Goal: Use online tool/utility: Utilize a website feature to perform a specific function

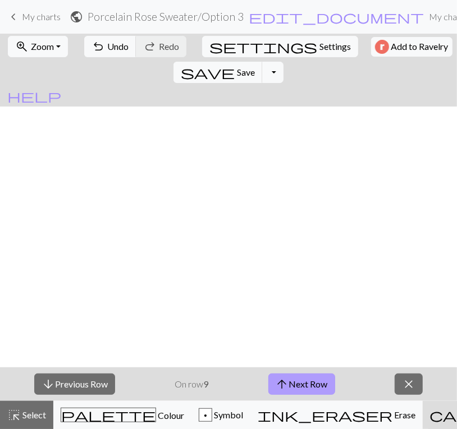
scroll to position [442, 0]
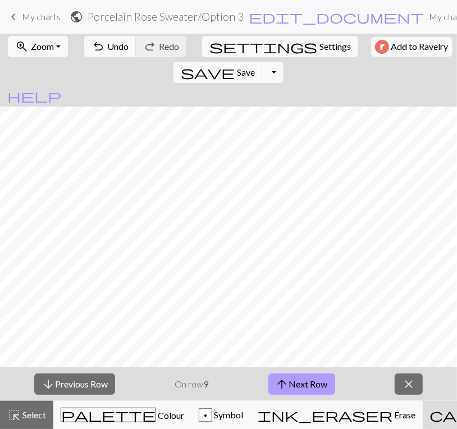
click at [289, 380] on span "arrow_upward" at bounding box center [282, 385] width 13 height 16
click at [289, 380] on span "arrow_upward" at bounding box center [283, 385] width 13 height 16
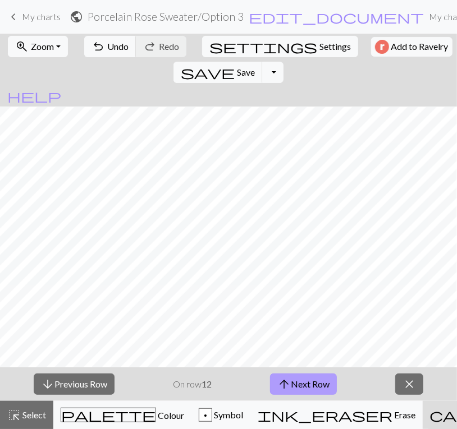
click at [289, 380] on span "arrow_upward" at bounding box center [283, 385] width 13 height 16
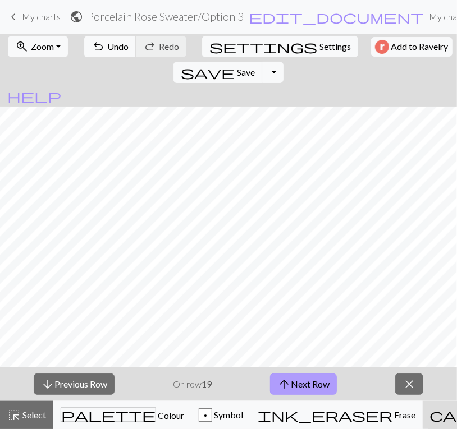
click at [289, 380] on span "arrow_upward" at bounding box center [283, 385] width 13 height 16
click at [409, 386] on span "close" at bounding box center [408, 385] width 13 height 16
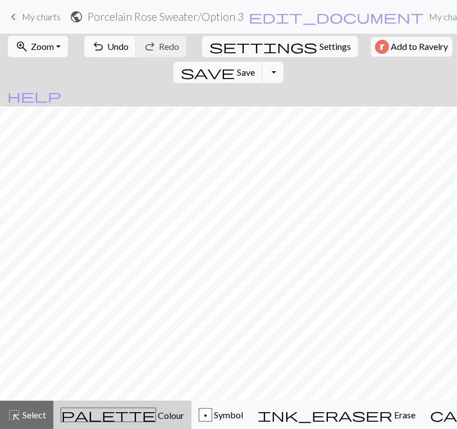
click at [91, 416] on span "palette" at bounding box center [108, 416] width 94 height 16
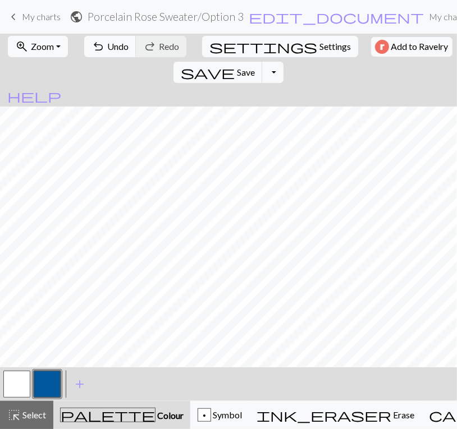
click at [19, 386] on button "button" at bounding box center [16, 384] width 27 height 27
click at [30, 414] on span "Select" at bounding box center [33, 415] width 25 height 11
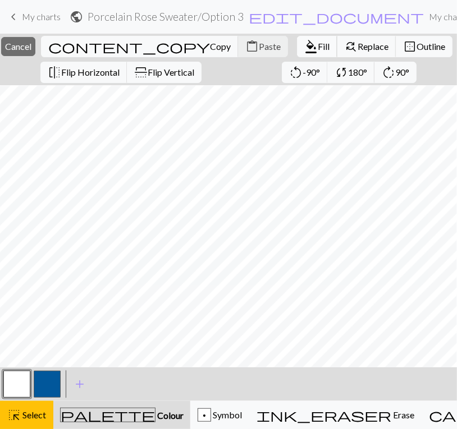
click at [304, 45] on span "format_color_fill" at bounding box center [310, 47] width 13 height 16
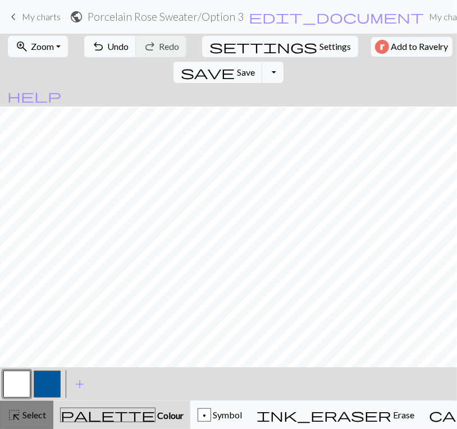
click at [30, 412] on span "Select" at bounding box center [33, 415] width 25 height 11
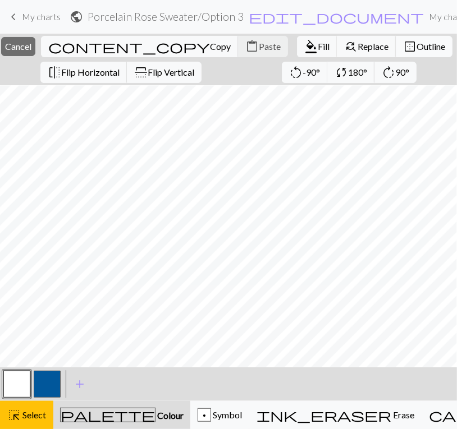
click at [416, 45] on span "Outline" at bounding box center [430, 46] width 29 height 11
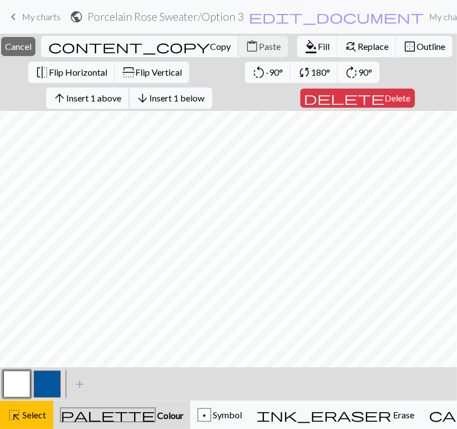
click at [122, 97] on span "Insert 1 above" at bounding box center [94, 98] width 55 height 11
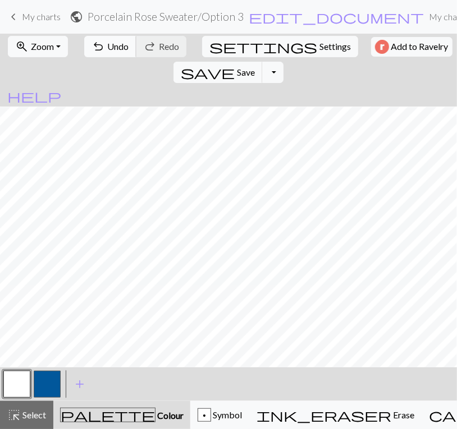
click at [100, 44] on button "undo Undo Undo" at bounding box center [110, 46] width 52 height 21
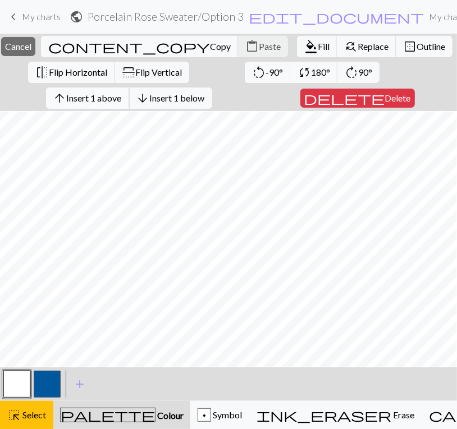
click at [122, 99] on span "Insert 1 above" at bounding box center [94, 98] width 55 height 11
click at [111, 97] on span "Insert 1 above" at bounding box center [94, 98] width 55 height 11
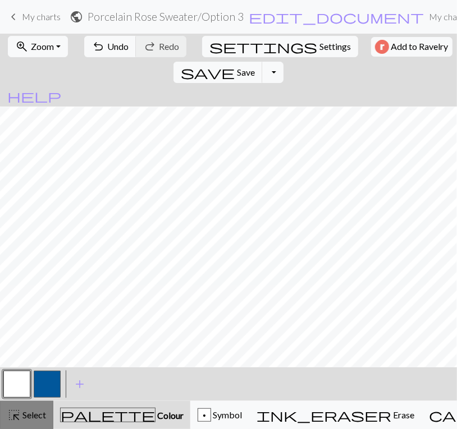
click at [33, 415] on span "Select" at bounding box center [33, 415] width 25 height 11
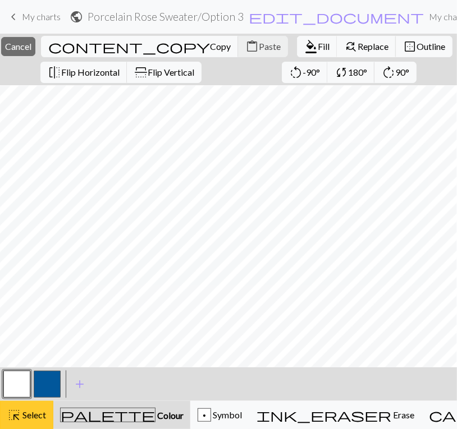
click at [30, 413] on span "Select" at bounding box center [33, 415] width 25 height 11
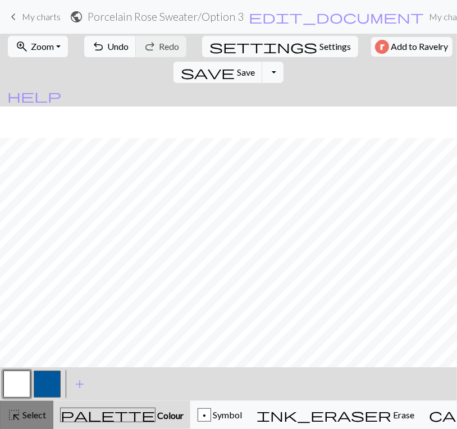
scroll to position [474, 0]
click at [26, 416] on span "Select" at bounding box center [33, 415] width 25 height 11
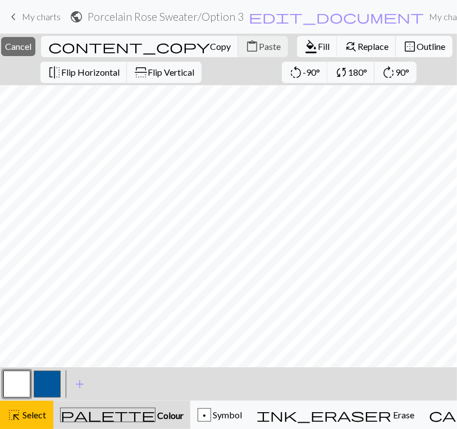
click at [416, 45] on span "Outline" at bounding box center [430, 46] width 29 height 11
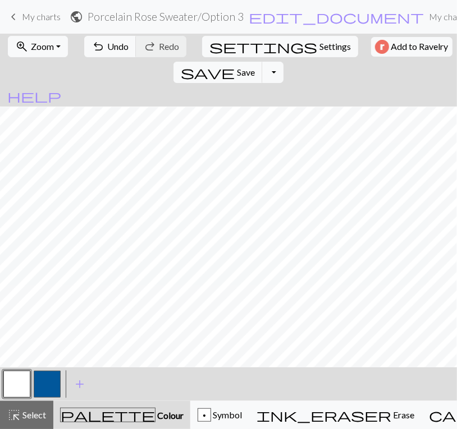
click at [51, 396] on button "button" at bounding box center [47, 384] width 27 height 27
click at [112, 45] on span "Undo" at bounding box center [117, 46] width 21 height 11
click at [22, 380] on button "button" at bounding box center [16, 384] width 27 height 27
click at [49, 383] on button "button" at bounding box center [47, 384] width 27 height 27
click at [108, 51] on span "Undo" at bounding box center [117, 46] width 21 height 11
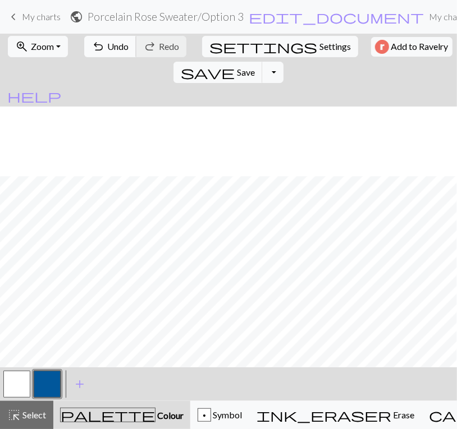
scroll to position [435, 0]
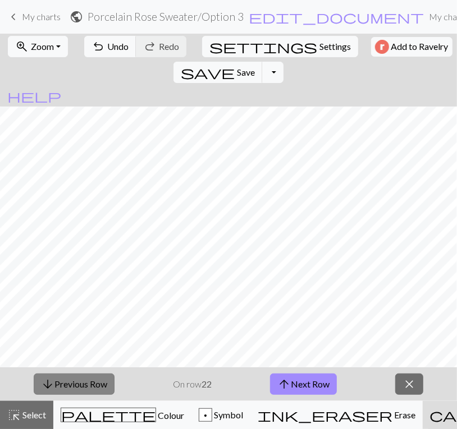
click at [70, 379] on button "arrow_downward Previous Row" at bounding box center [74, 384] width 81 height 21
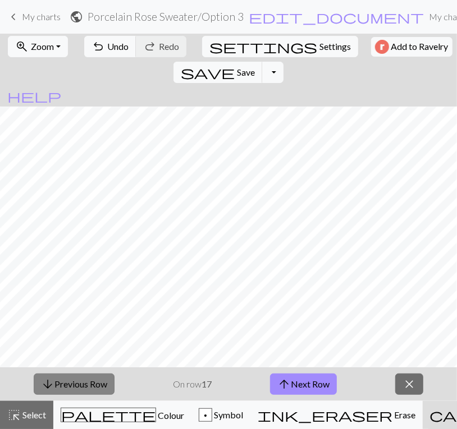
click at [70, 379] on button "arrow_downward Previous Row" at bounding box center [74, 384] width 81 height 21
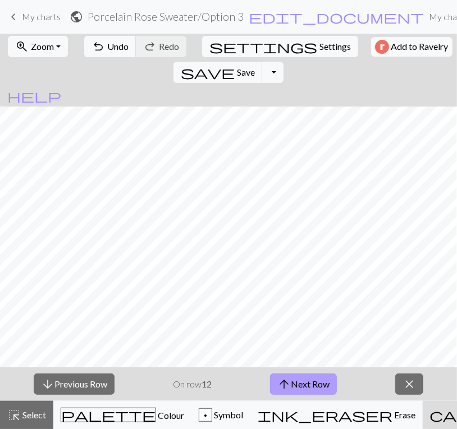
click at [302, 387] on button "arrow_upward Next Row" at bounding box center [303, 384] width 67 height 21
